Goal: Task Accomplishment & Management: Manage account settings

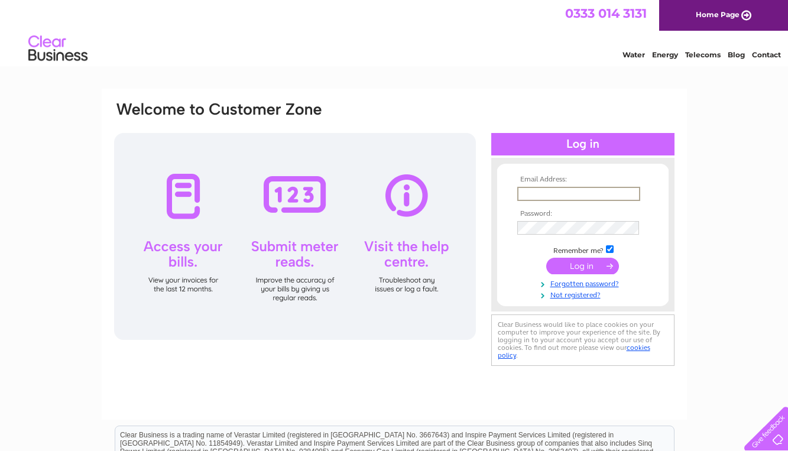
type input "hljn15@aol.com"
click at [586, 264] on input "submit" at bounding box center [582, 266] width 73 height 17
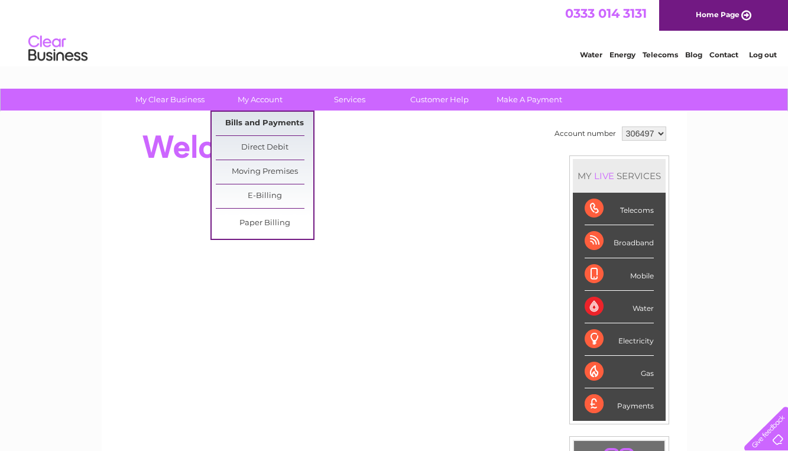
click at [249, 124] on link "Bills and Payments" at bounding box center [265, 124] width 98 height 24
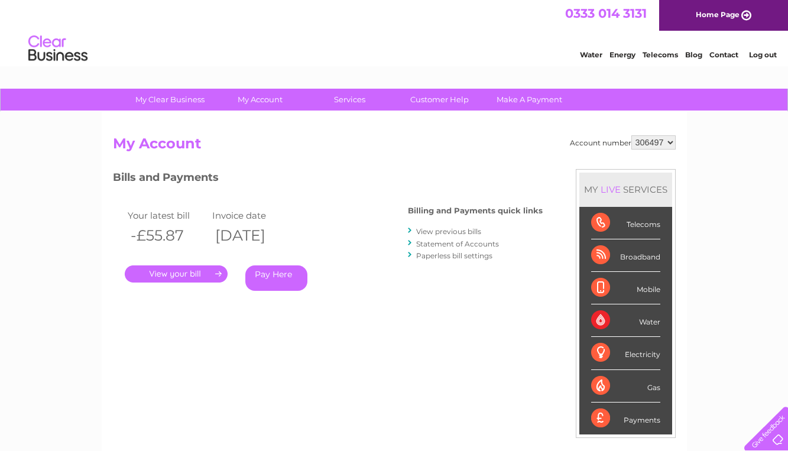
click at [152, 268] on link "." at bounding box center [176, 273] width 103 height 17
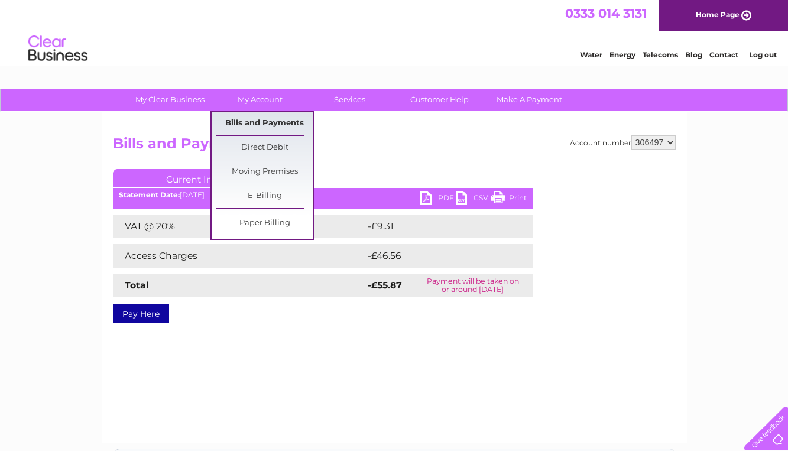
click at [254, 119] on link "Bills and Payments" at bounding box center [265, 124] width 98 height 24
click at [268, 129] on link "Bills and Payments" at bounding box center [265, 124] width 98 height 24
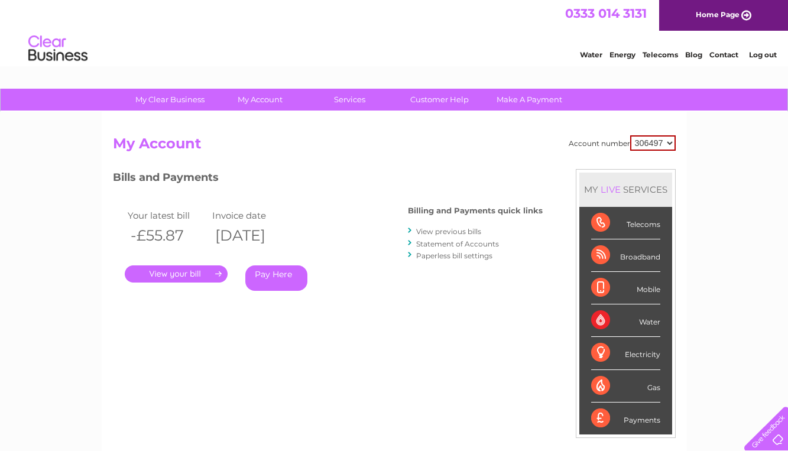
click at [443, 232] on link "View previous bills" at bounding box center [448, 231] width 65 height 9
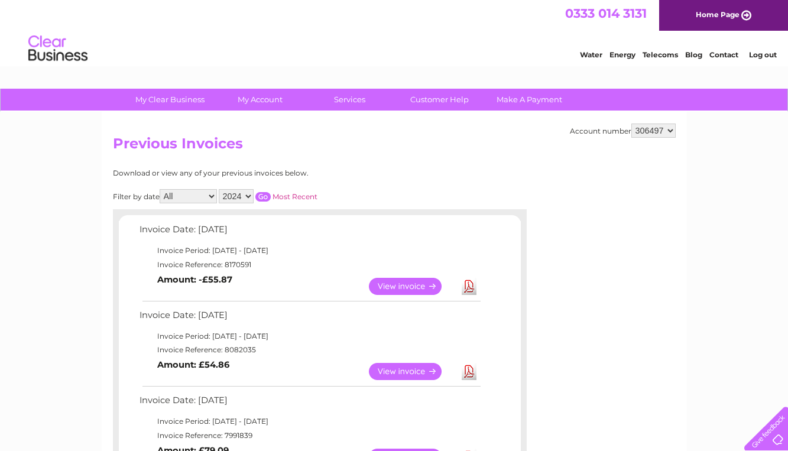
click at [271, 192] on input "button" at bounding box center [262, 196] width 15 height 9
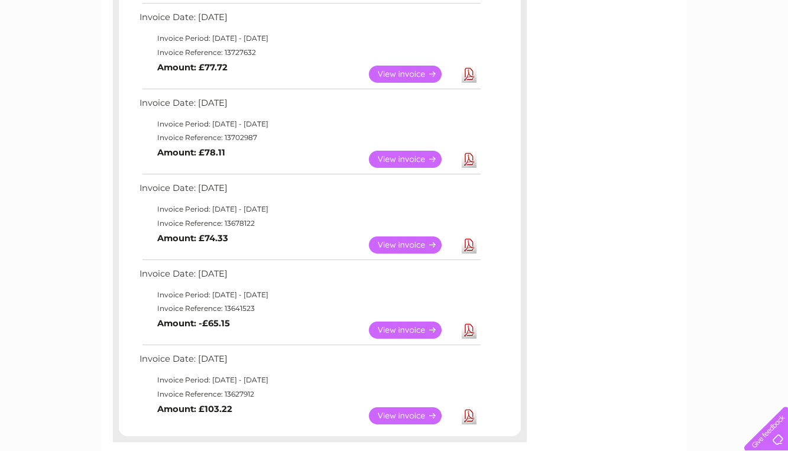
scroll to position [811, 0]
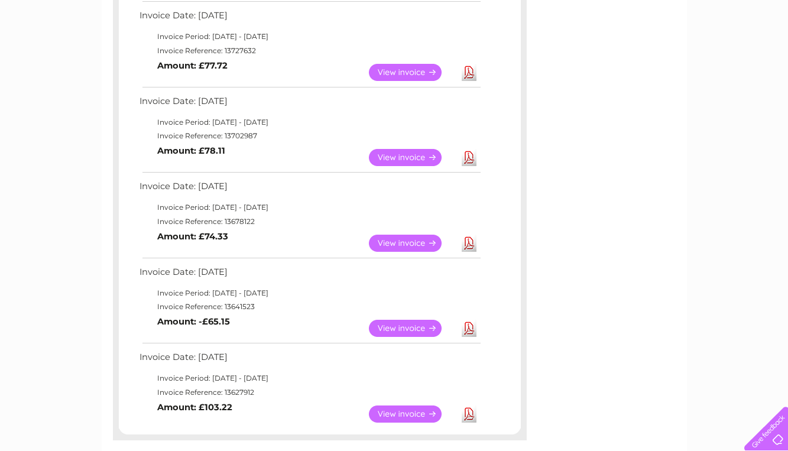
click at [384, 320] on link "View" at bounding box center [412, 328] width 87 height 17
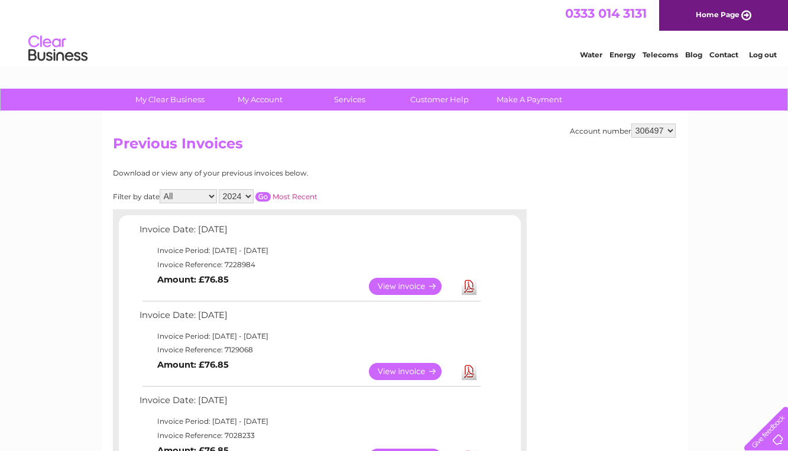
scroll to position [0, 0]
select select "2025"
click at [271, 193] on input "button" at bounding box center [262, 196] width 15 height 9
click at [303, 197] on link "Most Recent" at bounding box center [294, 196] width 45 height 9
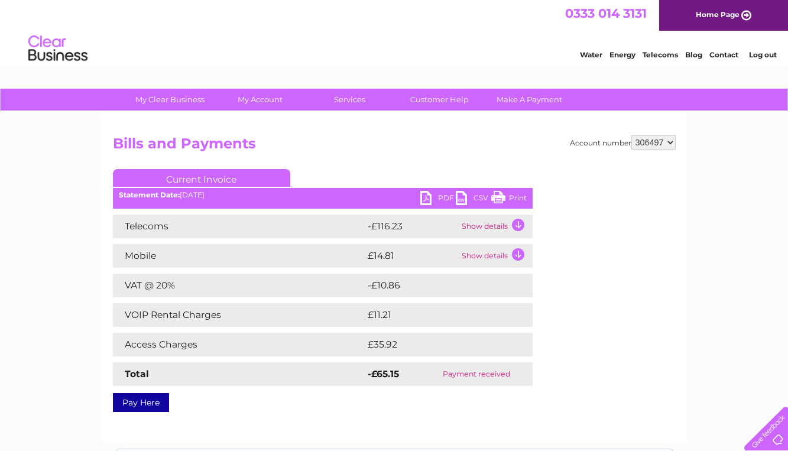
click at [516, 222] on td "Show details" at bounding box center [496, 227] width 74 height 24
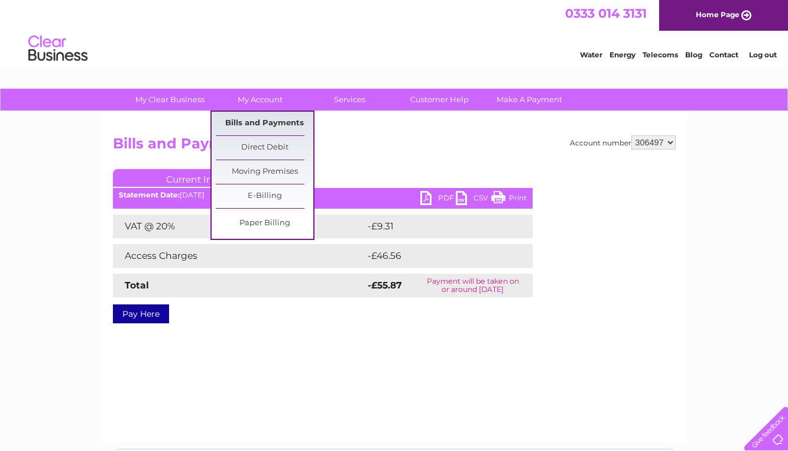
click at [269, 123] on link "Bills and Payments" at bounding box center [265, 124] width 98 height 24
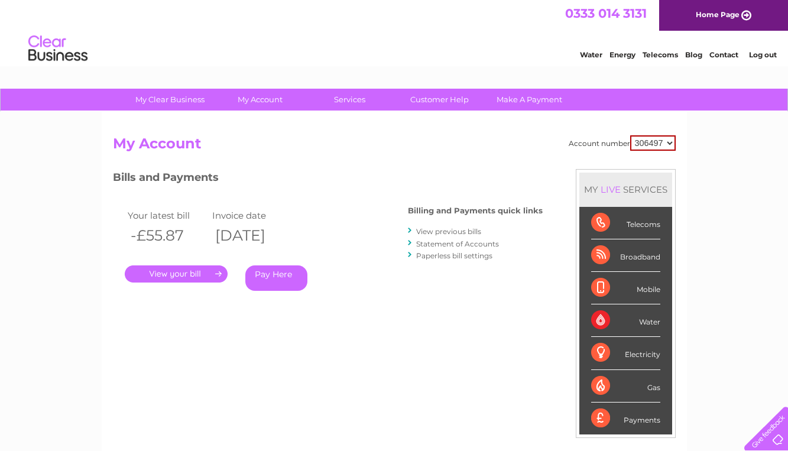
click at [488, 242] on link "Statement of Accounts" at bounding box center [457, 243] width 83 height 9
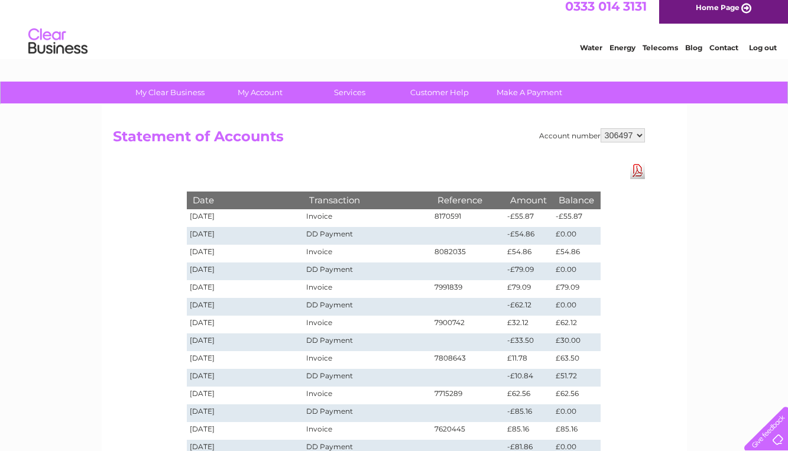
scroll to position [9, 0]
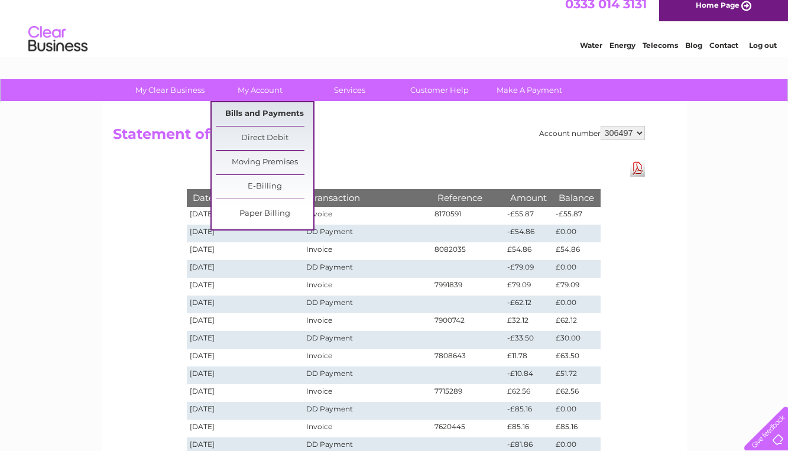
click at [272, 109] on link "Bills and Payments" at bounding box center [265, 114] width 98 height 24
